Goal: Task Accomplishment & Management: Complete application form

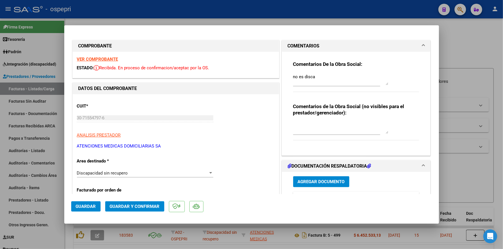
click at [470, 35] on div at bounding box center [251, 124] width 503 height 249
type input "$ 0,00"
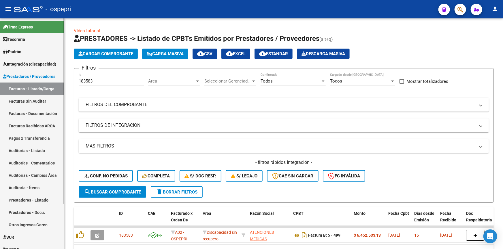
click at [27, 60] on link "Integración (discapacidad)" at bounding box center [32, 64] width 64 height 12
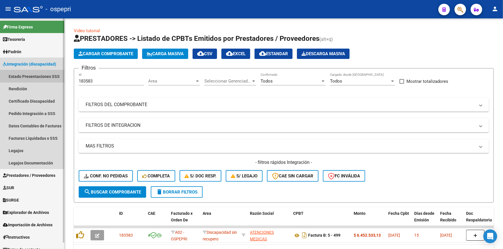
click at [26, 74] on link "Estado Presentaciones SSS" at bounding box center [32, 76] width 64 height 12
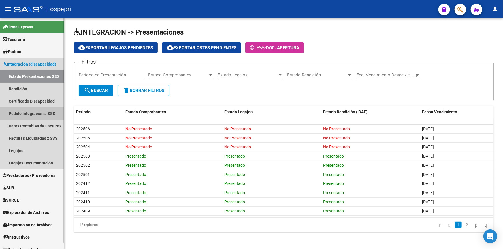
click at [24, 112] on link "Pedido Integración a SSS" at bounding box center [32, 113] width 64 height 12
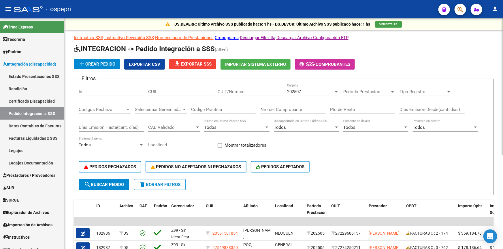
click at [240, 92] on input "CUIT/Nombre" at bounding box center [250, 91] width 65 height 5
click at [305, 109] on input "Nro del Comprobante" at bounding box center [292, 109] width 65 height 5
type input "20130"
click at [95, 182] on span "search Buscar Pedido" at bounding box center [104, 184] width 40 height 5
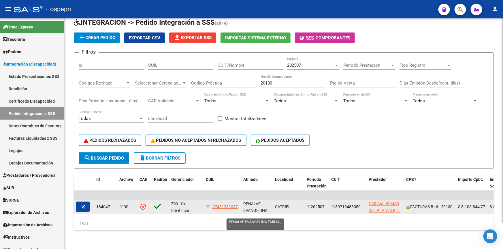
scroll to position [29, 0]
click at [84, 205] on icon "button" at bounding box center [83, 207] width 4 height 4
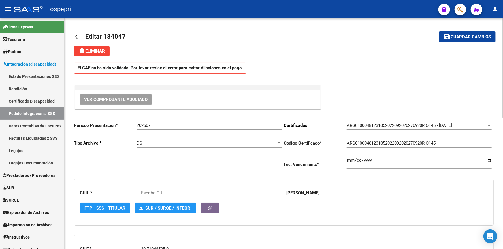
type input "27481231057"
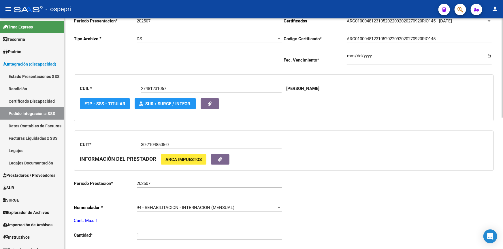
scroll to position [157, 0]
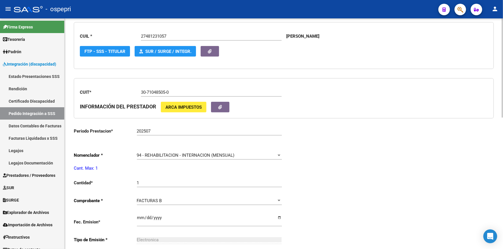
click at [188, 107] on span "ARCA Impuestos" at bounding box center [183, 107] width 36 height 5
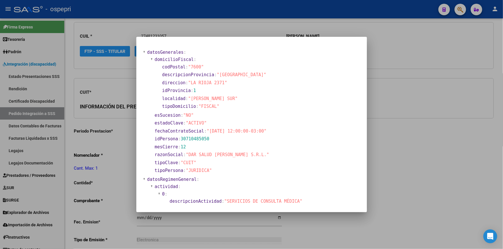
click at [419, 180] on div at bounding box center [251, 124] width 503 height 249
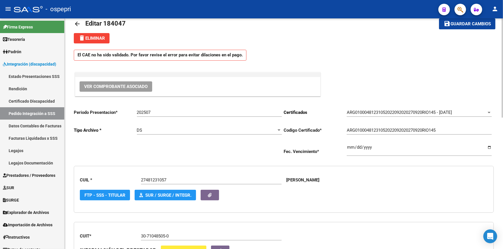
scroll to position [0, 0]
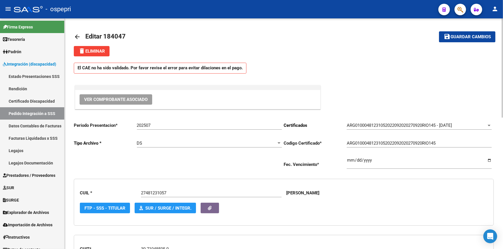
click at [75, 34] on mat-icon "arrow_back" at bounding box center [77, 36] width 7 height 7
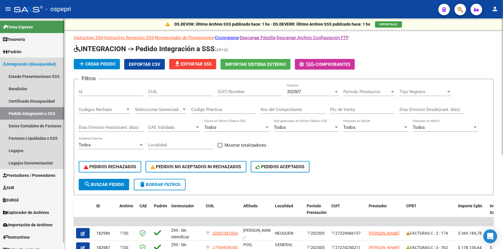
click at [29, 111] on link "Pedido Integración a SSS" at bounding box center [32, 113] width 64 height 12
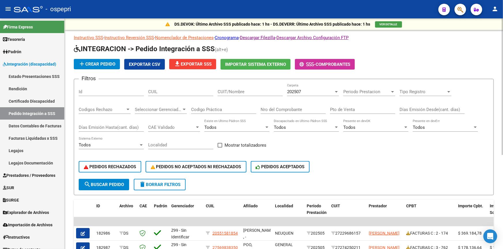
click at [101, 181] on button "search Buscar Pedido" at bounding box center [104, 185] width 50 height 12
click at [308, 108] on input "Nro del Comprobante" at bounding box center [292, 109] width 65 height 5
type input "20130"
click at [385, 163] on div "PEDIDOS RECHAZADOS PEDIDOS NO ACEPTADOS NI RECHAZADOS PEDIDOS ACEPTADOS" at bounding box center [284, 167] width 410 height 24
click at [103, 182] on span "search Buscar Pedido" at bounding box center [104, 184] width 40 height 5
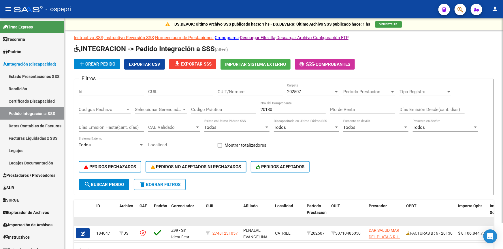
scroll to position [29, 0]
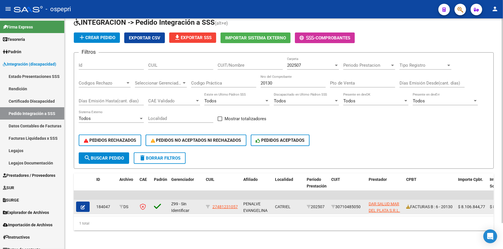
click at [81, 205] on icon "button" at bounding box center [83, 207] width 4 height 4
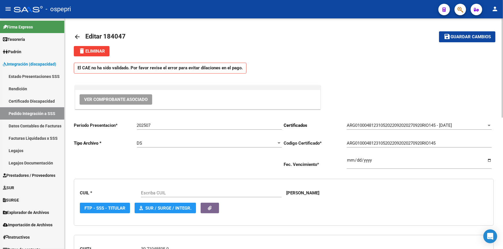
type input "27481231057"
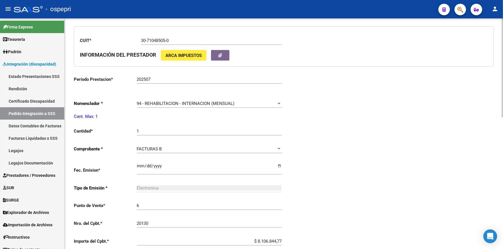
scroll to position [209, 0]
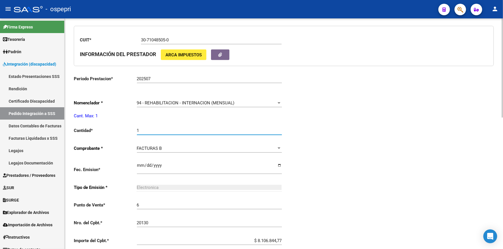
click at [149, 130] on input "1" at bounding box center [209, 130] width 145 height 5
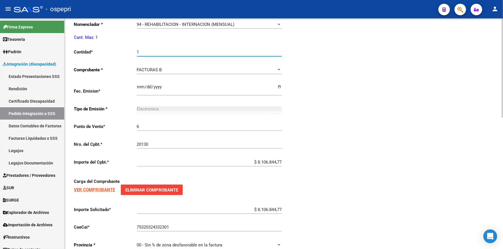
scroll to position [305, 0]
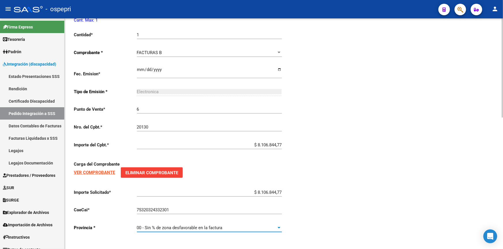
click at [277, 226] on div at bounding box center [278, 228] width 5 height 5
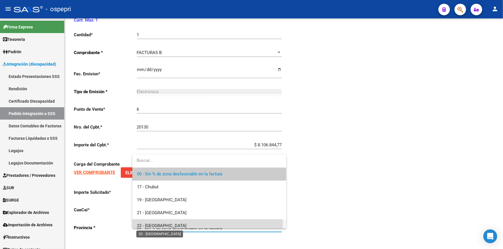
click at [157, 224] on span "22 - [GEOGRAPHIC_DATA]" at bounding box center [162, 226] width 50 height 5
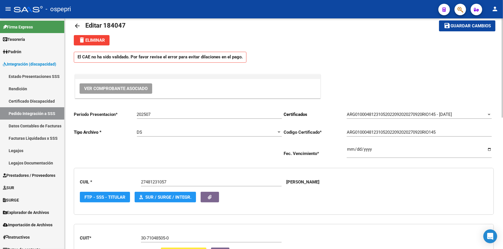
scroll to position [0, 0]
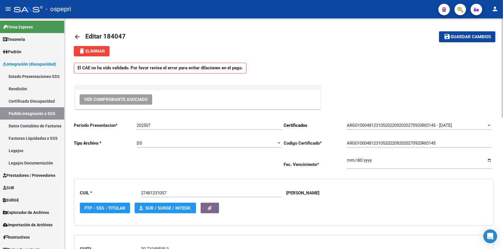
click at [97, 96] on button "Ver Comprobante Asociado" at bounding box center [116, 99] width 73 height 10
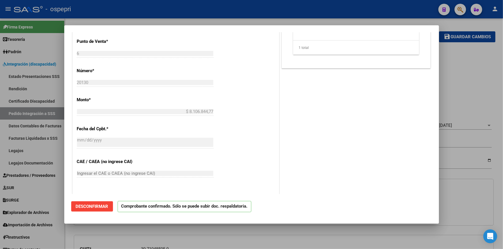
scroll to position [158, 0]
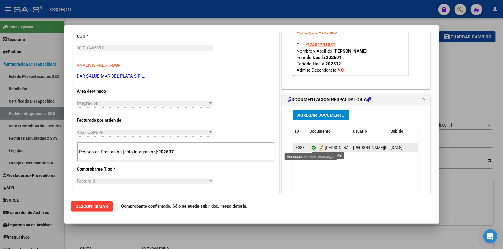
click at [311, 146] on icon at bounding box center [313, 148] width 7 height 7
click at [468, 77] on div at bounding box center [251, 124] width 503 height 249
type input "$ 0,00"
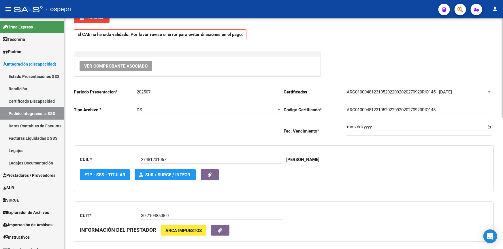
scroll to position [0, 0]
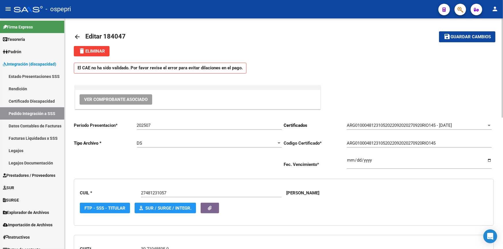
click at [76, 34] on mat-icon "arrow_back" at bounding box center [77, 36] width 7 height 7
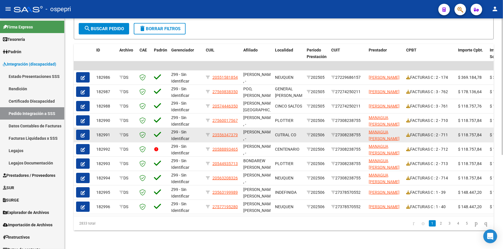
scroll to position [158, 0]
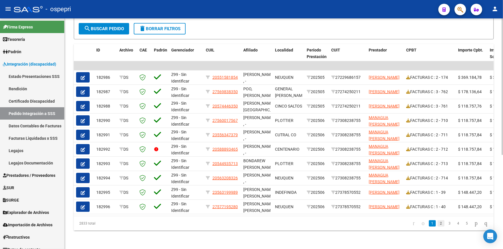
click at [437, 223] on link "2" at bounding box center [440, 224] width 7 height 6
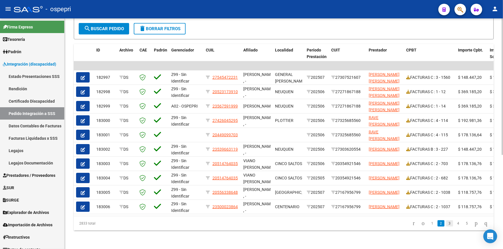
click at [446, 224] on link "3" at bounding box center [449, 224] width 7 height 6
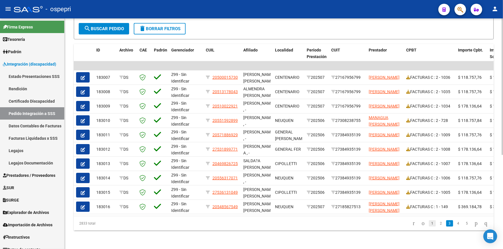
click at [429, 223] on link "1" at bounding box center [432, 224] width 7 height 6
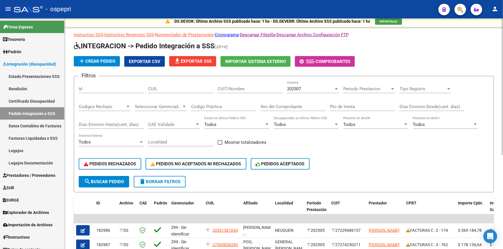
scroll to position [1, 0]
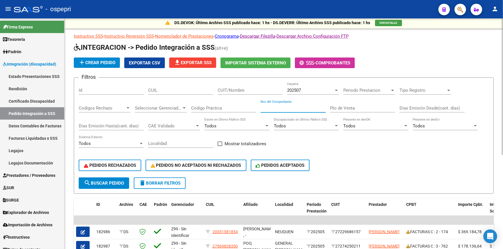
click at [294, 107] on input "Nro del Comprobante" at bounding box center [292, 108] width 65 height 5
type input "20130"
click at [103, 179] on button "search Buscar Pedido" at bounding box center [104, 184] width 50 height 12
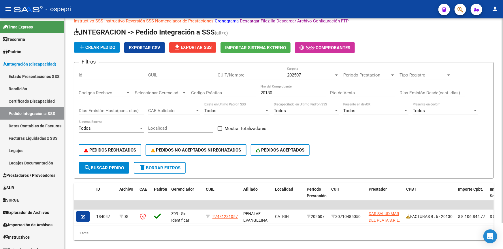
scroll to position [28, 0]
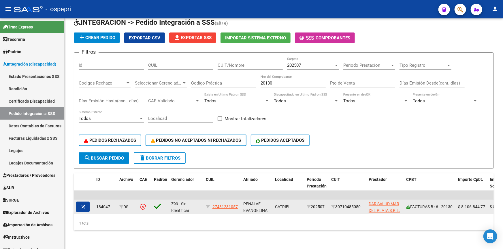
click at [407, 205] on icon at bounding box center [408, 207] width 4 height 4
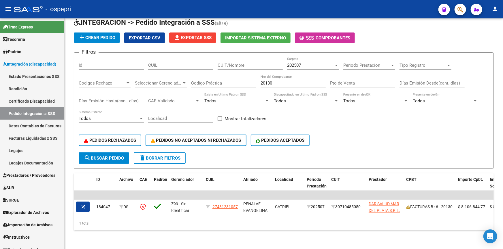
scroll to position [29, 0]
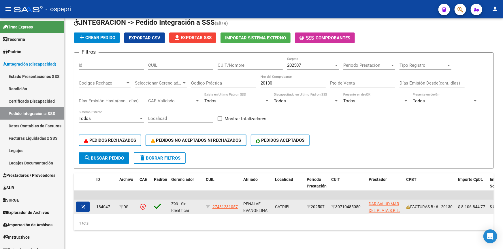
click at [83, 205] on icon "button" at bounding box center [83, 207] width 4 height 4
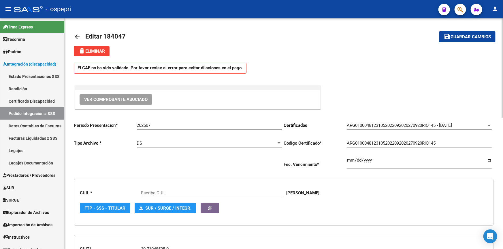
type input "27481231057"
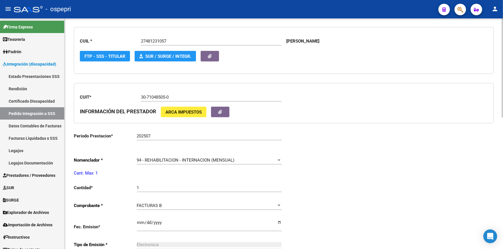
scroll to position [157, 0]
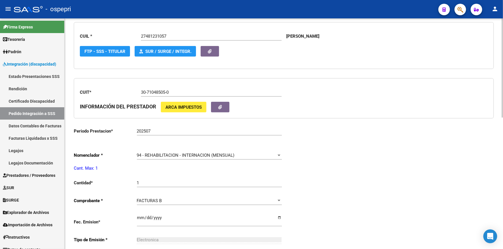
click at [153, 181] on input "1" at bounding box center [209, 183] width 145 height 5
type input "1"
click at [297, 184] on div "Periodo Presentacion * 202507 Ingresar el Periodo Tipo Archivo * DS Seleccionar…" at bounding box center [284, 174] width 420 height 426
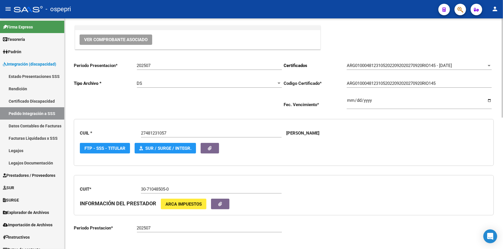
scroll to position [0, 0]
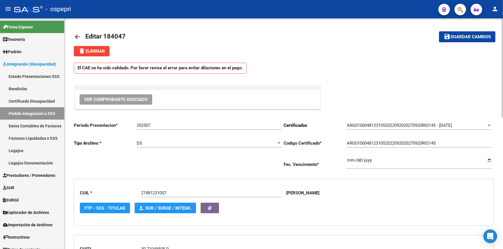
click at [457, 33] on button "save Guardar cambios" at bounding box center [467, 36] width 56 height 11
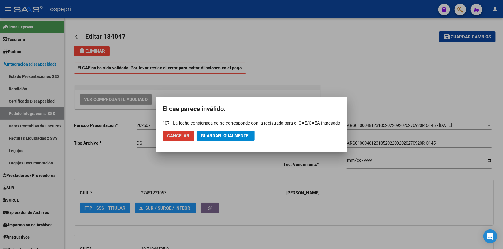
click at [181, 134] on span "Cancelar" at bounding box center [178, 135] width 22 height 5
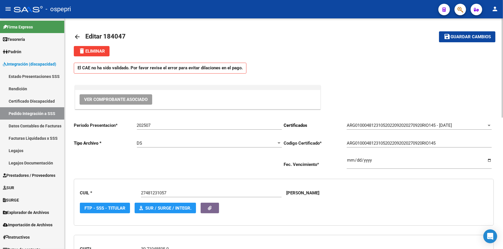
click at [77, 36] on mat-icon "arrow_back" at bounding box center [77, 36] width 7 height 7
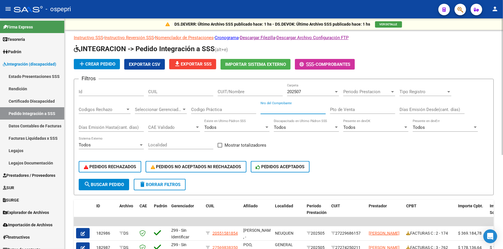
click at [298, 109] on input "Nro del Comprobante" at bounding box center [292, 109] width 65 height 5
click at [347, 150] on div "Filtros Id CUIL CUIT/Nombre 202507 Carpeta Periodo Prestacion Periodo Prestacio…" at bounding box center [284, 131] width 410 height 95
click at [109, 183] on span "search Buscar Pedido" at bounding box center [104, 184] width 40 height 5
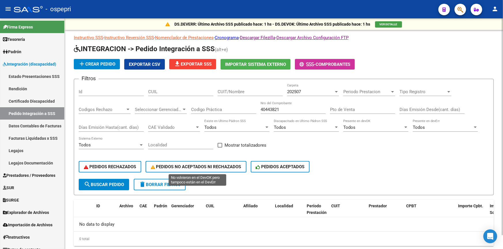
click at [174, 164] on span "PEDIDOS NO ACEPTADOS NI RECHAZADOS" at bounding box center [196, 166] width 90 height 5
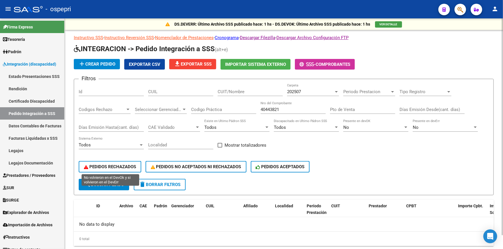
click at [118, 164] on span "PEDIDOS RECHAZADOS" at bounding box center [110, 166] width 52 height 5
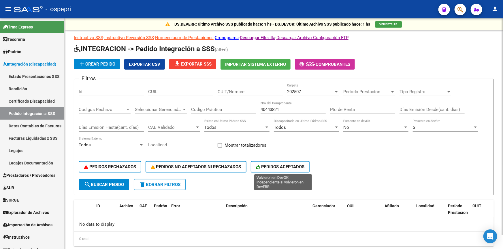
click at [285, 164] on span "PEDIDOS ACEPTADOS" at bounding box center [280, 166] width 49 height 5
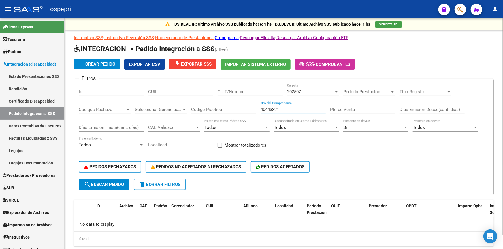
click at [287, 109] on input "40443821" at bounding box center [292, 109] width 65 height 5
type input "4"
type input "342"
click at [110, 182] on span "search Buscar Pedido" at bounding box center [104, 184] width 40 height 5
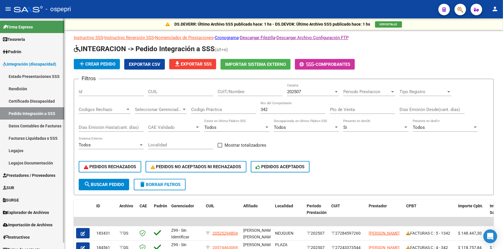
click at [27, 111] on link "Pedido Integración a SSS" at bounding box center [32, 113] width 64 height 12
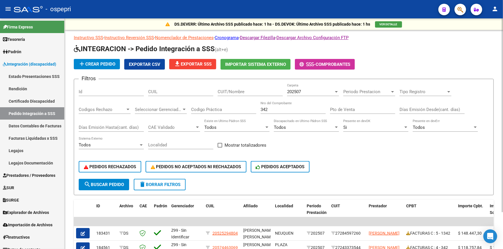
click at [254, 89] on input "CUIT/Nombre" at bounding box center [250, 91] width 65 height 5
click at [114, 182] on span "search Buscar Pedido" at bounding box center [104, 184] width 40 height 5
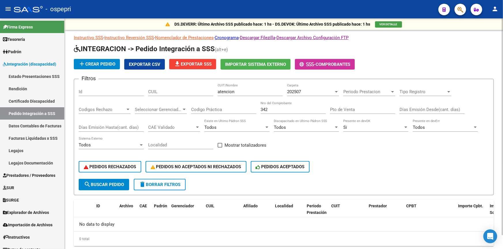
click at [244, 90] on input "atencion" at bounding box center [250, 91] width 65 height 5
type input "a"
